Goal: Download file/media

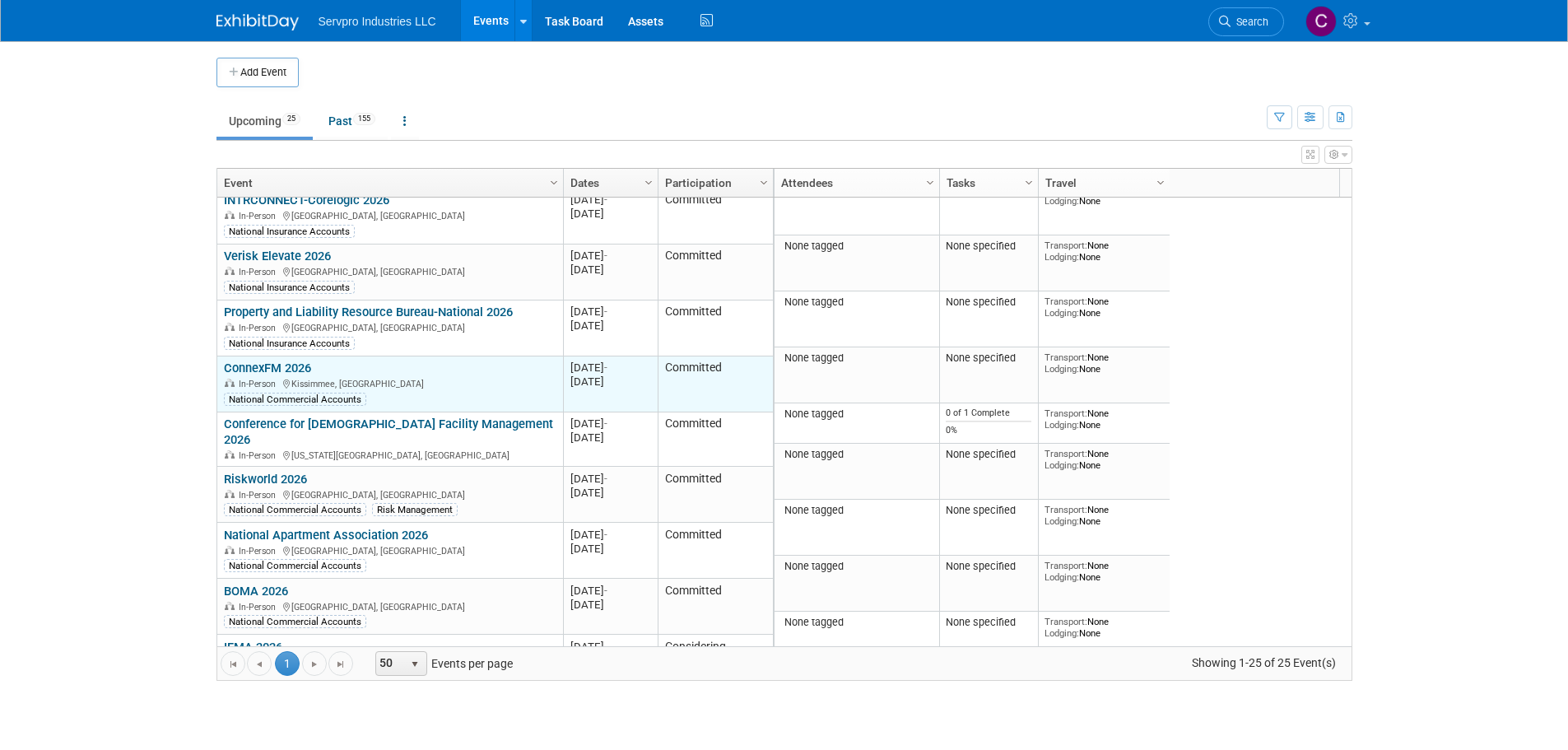
click at [280, 360] on link "ConnexFM 2026" at bounding box center [267, 367] width 87 height 15
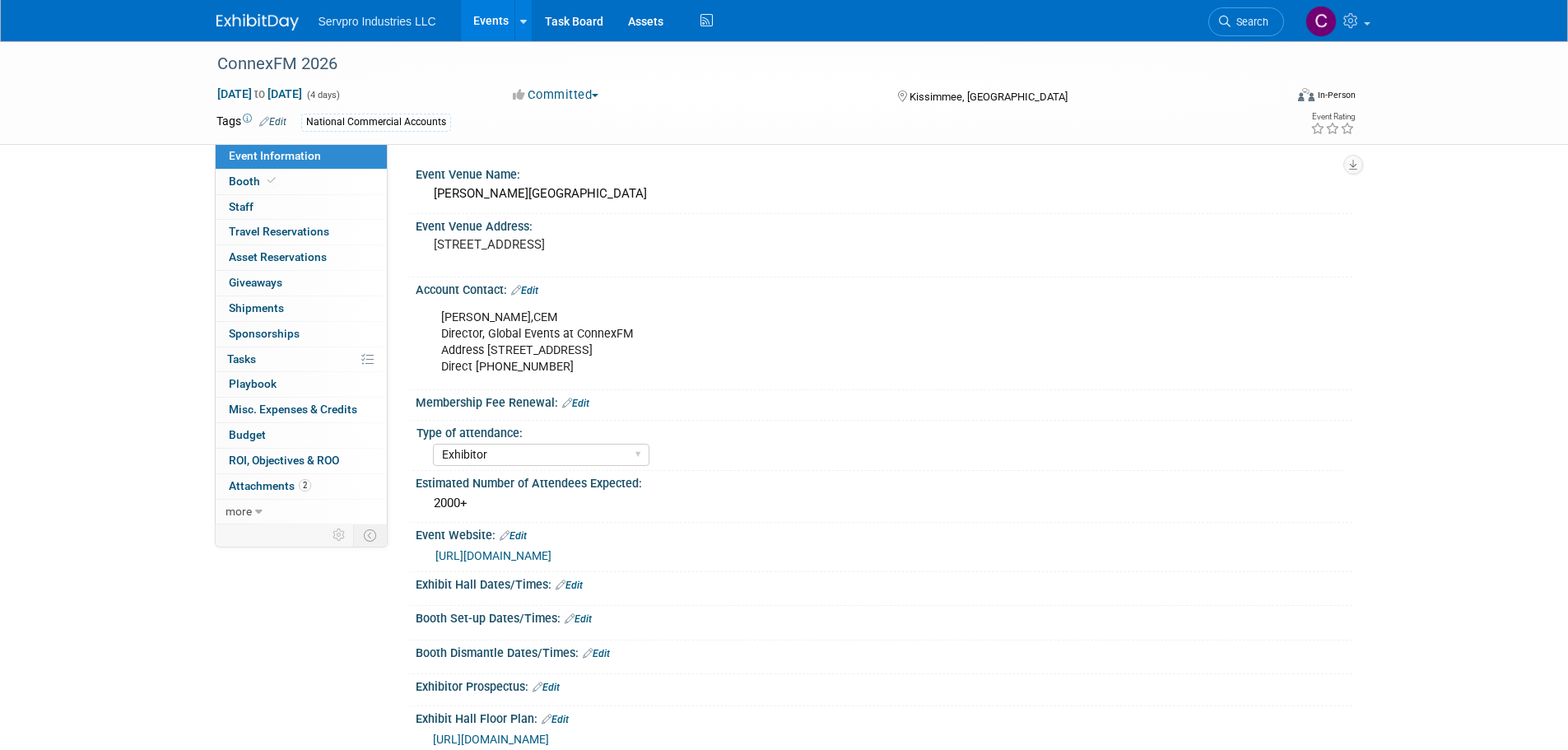
select select "Exhibitor"
click at [259, 479] on span "Attachments 2" at bounding box center [269, 485] width 82 height 13
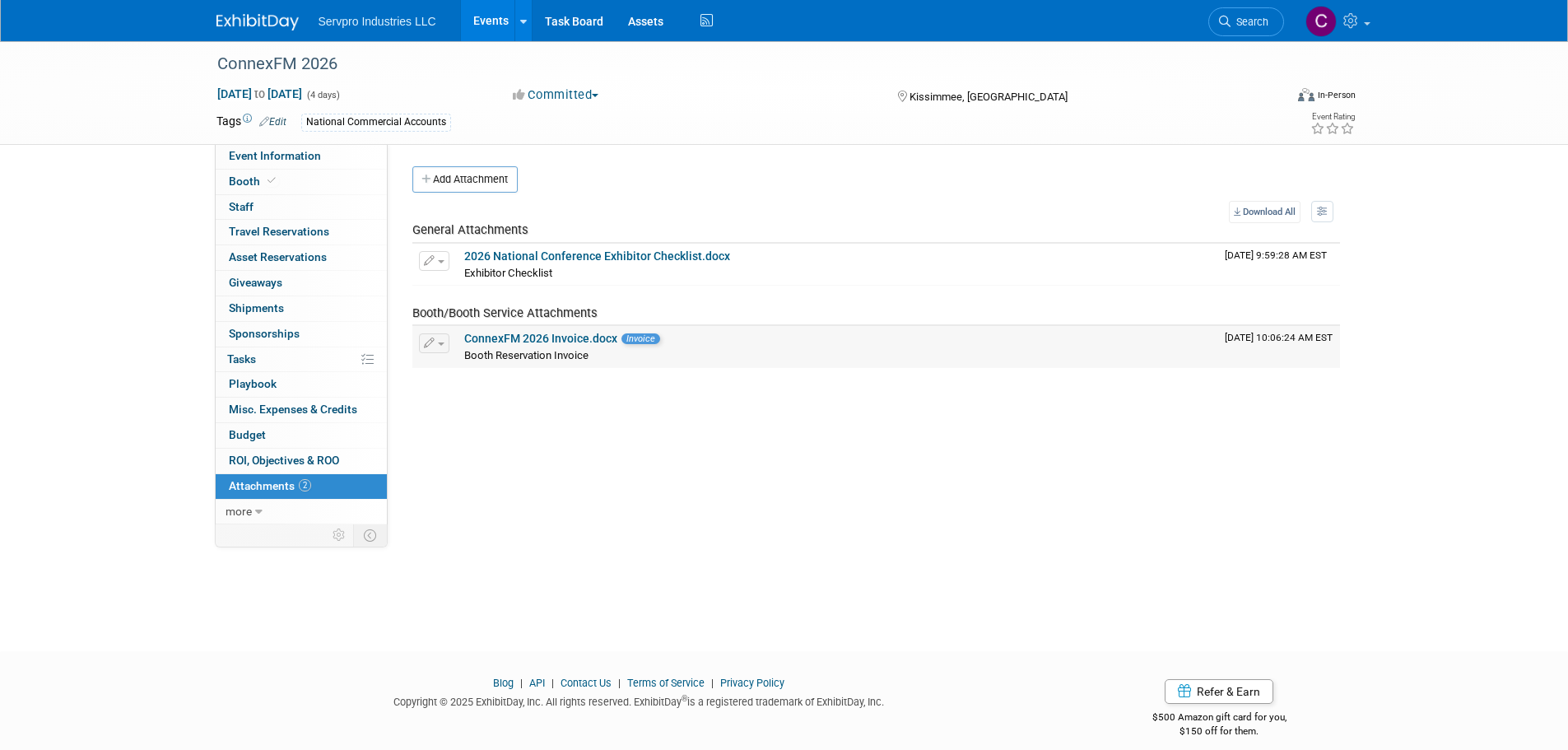
click at [506, 337] on link "ConnexFM 2026 Invoice.docx" at bounding box center [540, 338] width 153 height 13
